Goal: Check status: Check status

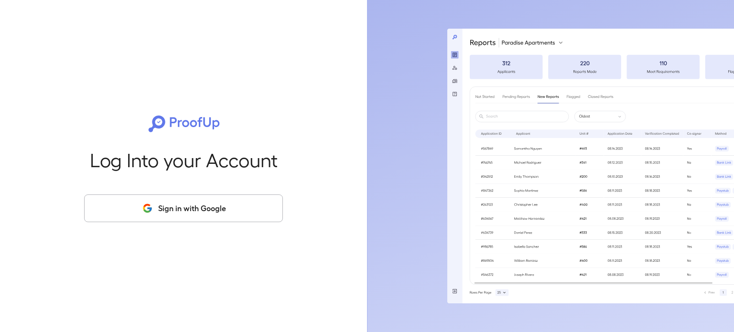
click at [175, 218] on button "Sign in with Google" at bounding box center [183, 209] width 199 height 28
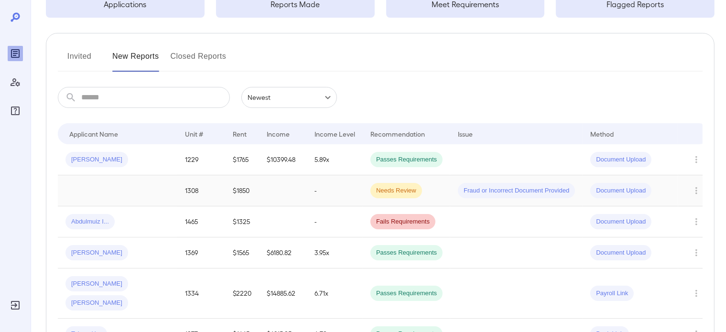
scroll to position [143, 0]
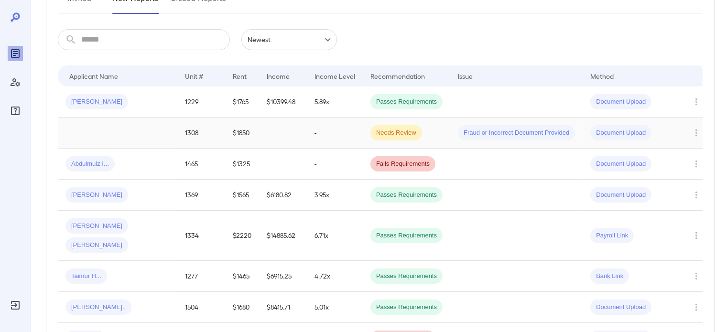
click at [120, 135] on td at bounding box center [118, 133] width 120 height 31
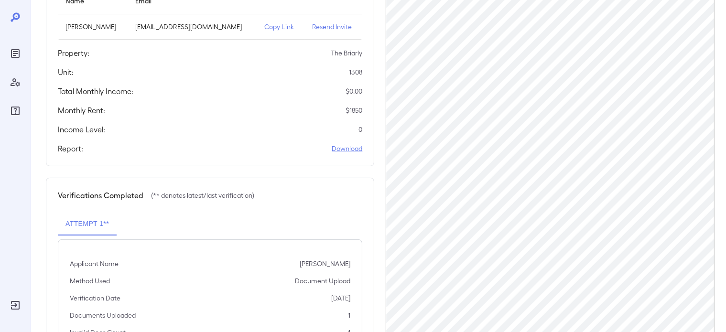
scroll to position [198, 0]
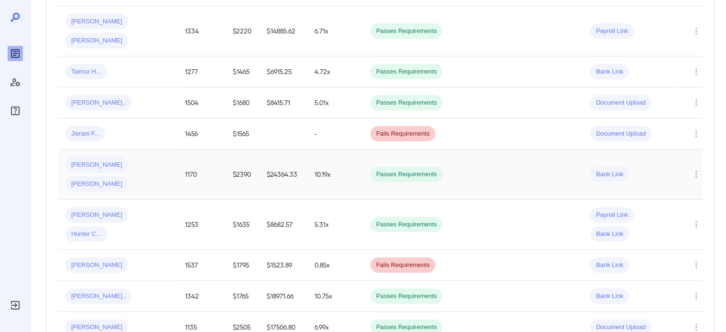
scroll to position [246, 0]
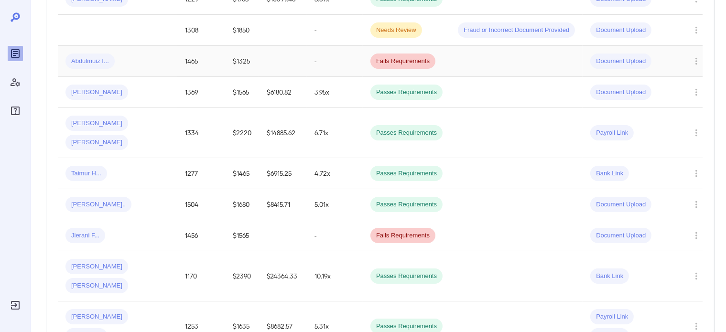
click at [146, 54] on div "Abdulmuiz I..." at bounding box center [117, 61] width 104 height 15
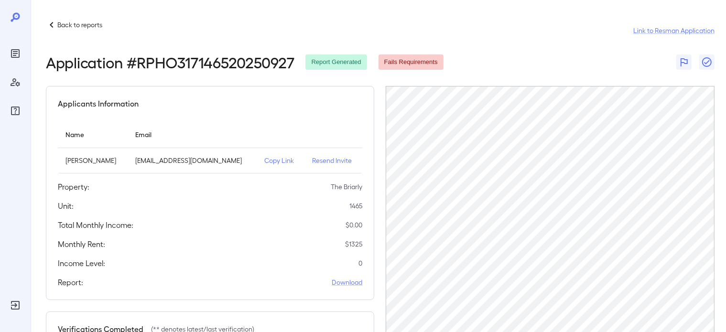
drag, startPoint x: 89, startPoint y: 160, endPoint x: 131, endPoint y: 165, distance: 42.0
click at [128, 165] on td "[PERSON_NAME]" at bounding box center [93, 160] width 70 height 25
click at [303, 95] on div "Applicants Information Name Email [PERSON_NAME] [EMAIL_ADDRESS][DOMAIN_NAME] Co…" at bounding box center [210, 193] width 328 height 214
click at [325, 160] on p "Resend Invite" at bounding box center [333, 161] width 43 height 10
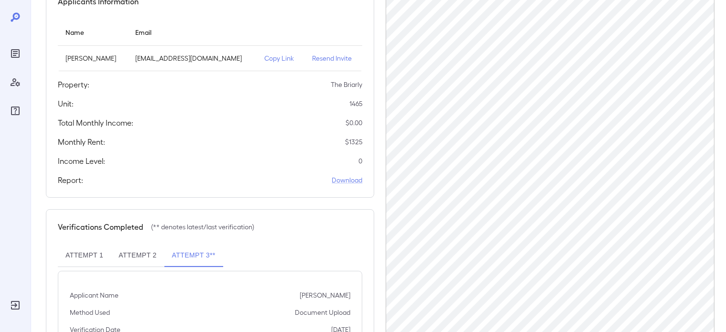
scroll to position [198, 0]
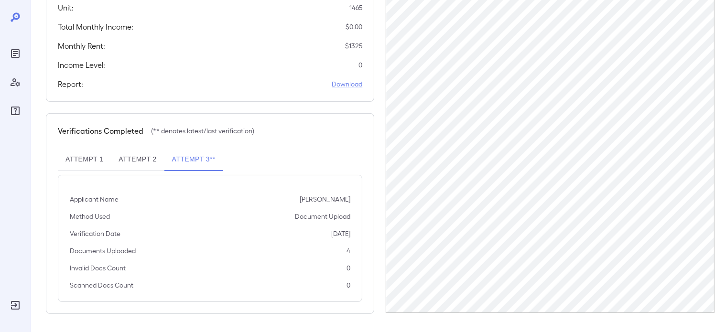
click at [721, 164] on div "Back to reports Link to Resman Application Application # RPHO317146520250927 Re…" at bounding box center [379, 68] width 696 height 532
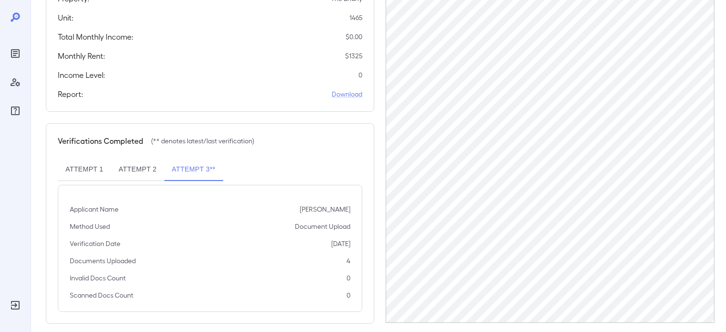
scroll to position [0, 0]
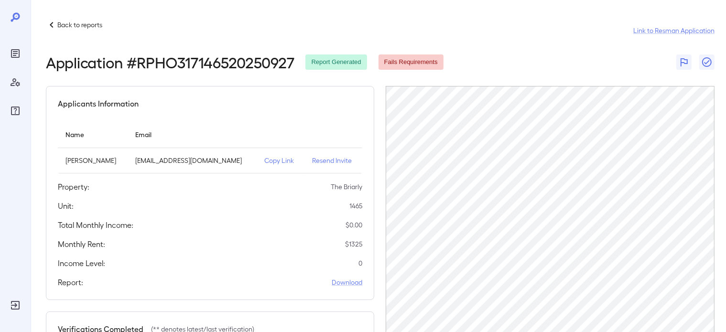
drag, startPoint x: 80, startPoint y: 23, endPoint x: 151, endPoint y: 8, distance: 72.4
click at [79, 23] on p "Back to reports" at bounding box center [79, 25] width 45 height 10
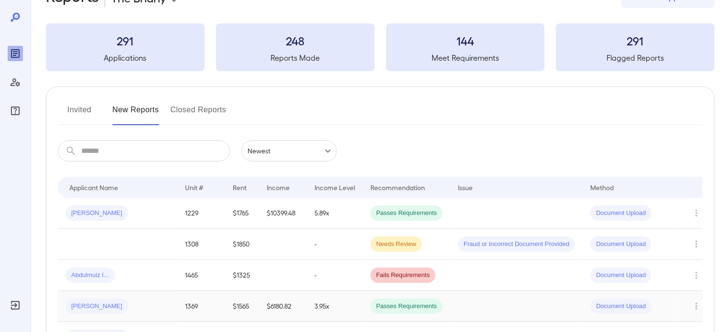
scroll to position [96, 0]
